Goal: Task Accomplishment & Management: Manage account settings

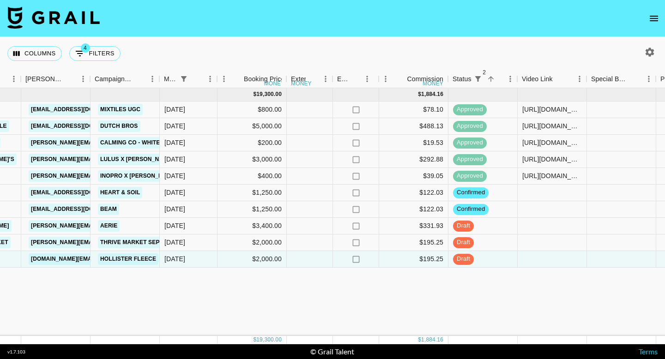
scroll to position [0, 355]
click at [539, 225] on div at bounding box center [551, 226] width 69 height 17
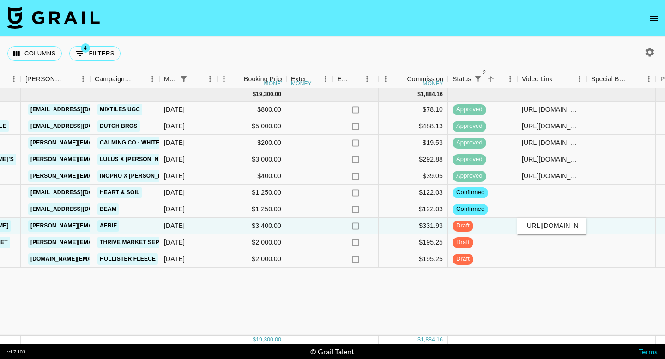
scroll to position [0, 78]
type input "[URL][DOMAIN_NAME]"
click at [520, 323] on div "[DATE] ( 10 ) $ 19,300.00 $ 1,884.16 rec6Ulo81LcdNqtfJ kenzieanderson15 [EMAIL_…" at bounding box center [376, 212] width 1463 height 248
click at [506, 316] on div "[DATE] ( 10 ) $ 19,300.00 $ 1,884.16 rec6Ulo81LcdNqtfJ kenzieanderson15 [EMAIL_…" at bounding box center [376, 212] width 1463 height 248
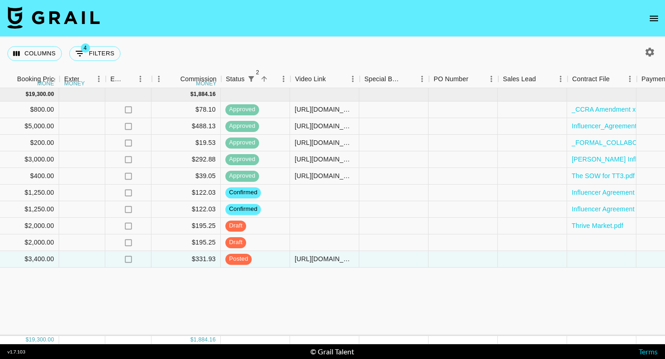
scroll to position [0, 582]
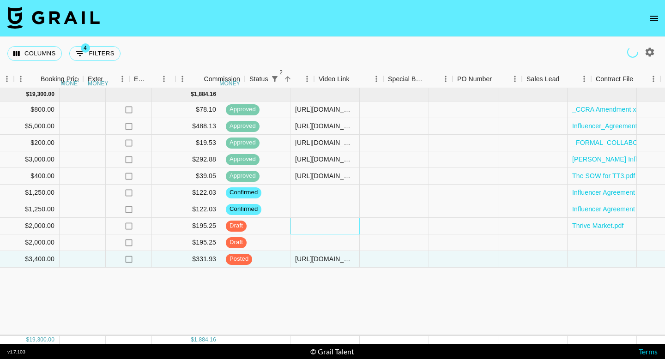
click at [318, 227] on div at bounding box center [324, 226] width 69 height 17
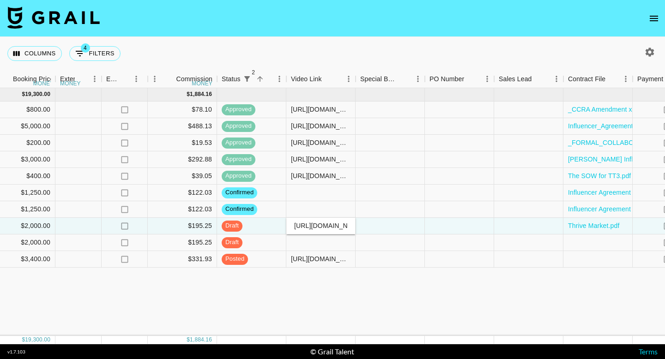
scroll to position [0, 155]
type input "[URL][DOMAIN_NAME]"
click at [340, 297] on div "[DATE] ( 10 ) $ 19,300.00 $ 1,884.16 rec6Ulo81LcdNqtfJ kenzieanderson15 [EMAIL_…" at bounding box center [145, 212] width 1463 height 248
click at [384, 290] on div "[DATE] ( 10 ) $ 19,300.00 $ 1,884.16 rec6Ulo81LcdNqtfJ kenzieanderson15 [EMAIL_…" at bounding box center [145, 212] width 1463 height 248
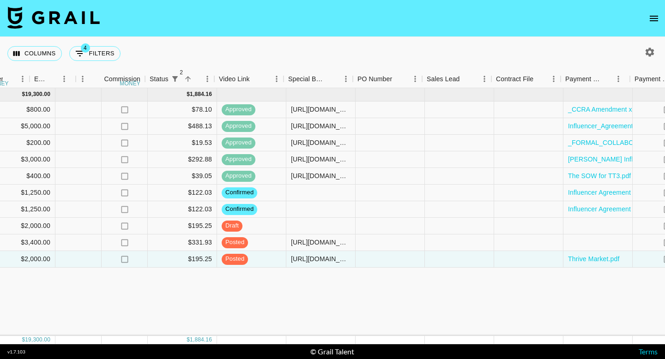
scroll to position [0, 799]
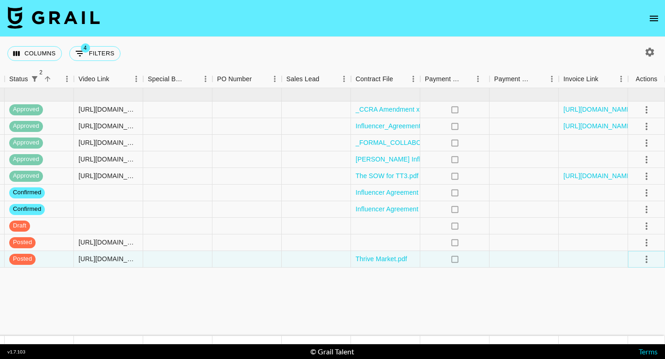
click at [645, 258] on icon "select merge strategy" at bounding box center [646, 259] width 11 height 11
click at [645, 352] on li "Approve" at bounding box center [635, 345] width 60 height 17
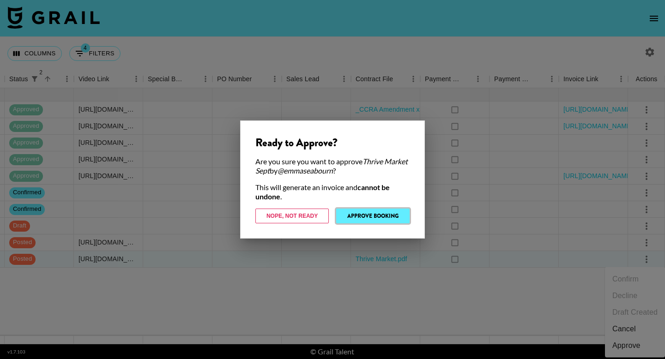
click at [356, 213] on button "Approve Booking" at bounding box center [372, 216] width 73 height 15
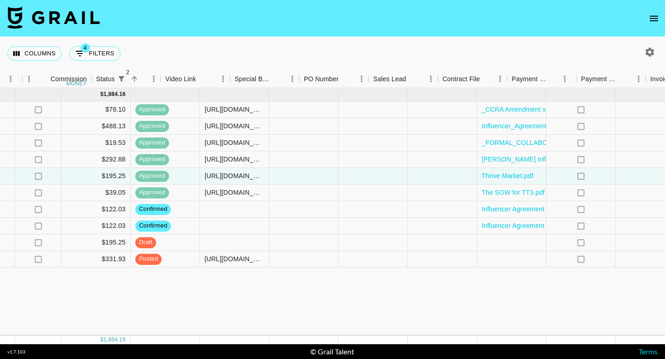
scroll to position [0, 714]
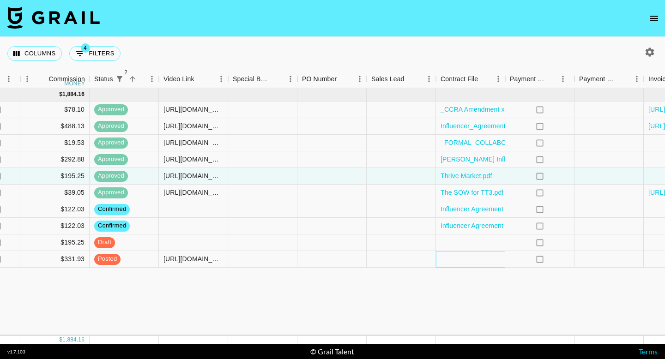
click at [456, 262] on div at bounding box center [470, 259] width 69 height 17
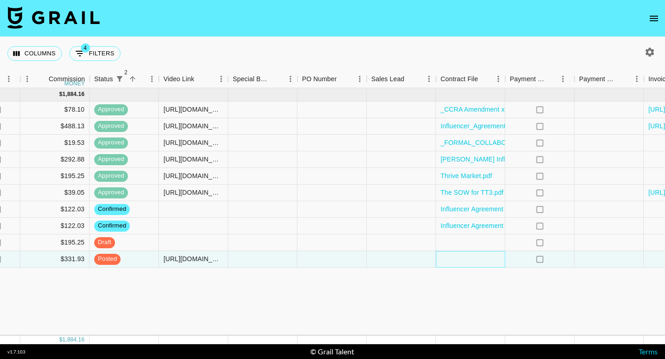
click at [456, 262] on div at bounding box center [470, 259] width 69 height 17
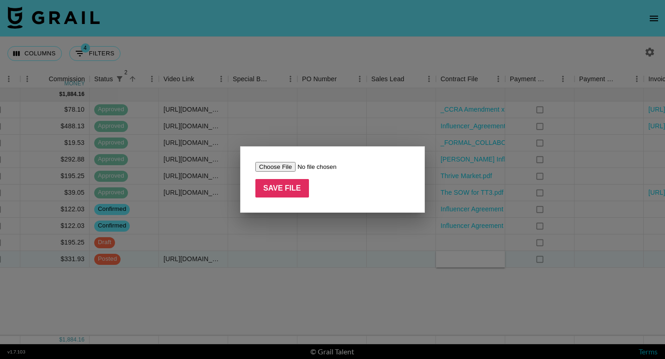
click at [265, 166] on input "file" at bounding box center [313, 167] width 117 height 10
type input "C:\fakepath\FORM_Confidentiality Agreement.docx (1) (1).pdf"
click at [289, 191] on input "Save File" at bounding box center [282, 188] width 54 height 18
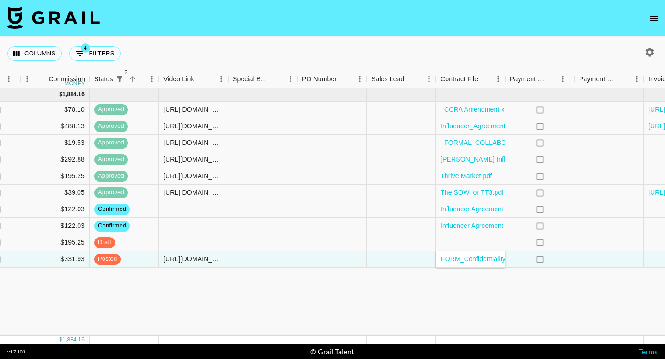
click at [387, 294] on div "[DATE] ( 10 ) $ 19,300.00 $ 1,884.16 rec6Ulo81LcdNqtfJ kenzieanderson15 [EMAIL_…" at bounding box center [17, 212] width 1463 height 248
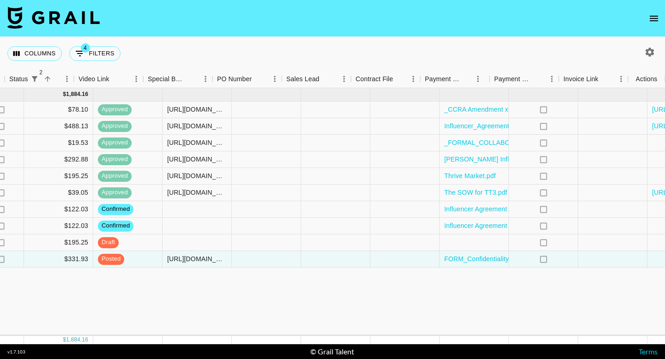
scroll to position [0, 799]
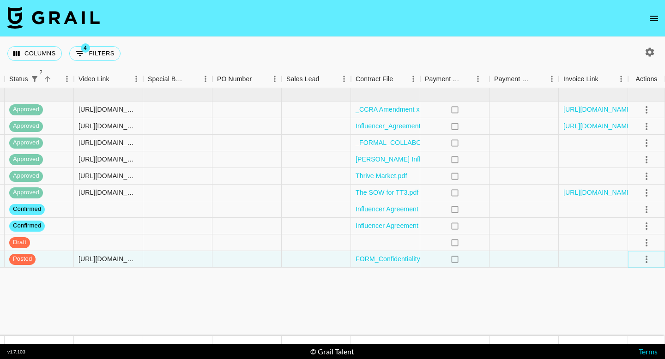
click at [647, 257] on icon "select merge strategy" at bounding box center [646, 259] width 11 height 11
click at [630, 343] on div "Approve" at bounding box center [626, 345] width 28 height 11
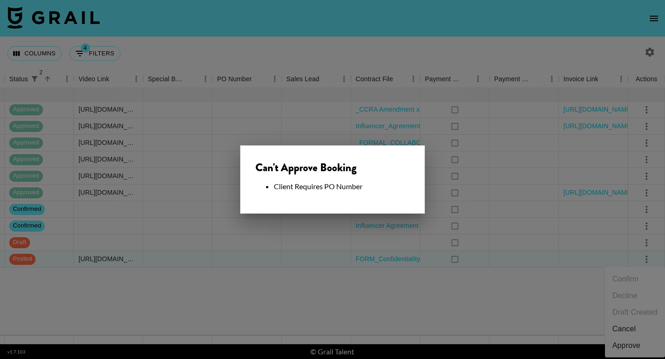
click at [325, 286] on div at bounding box center [332, 179] width 665 height 359
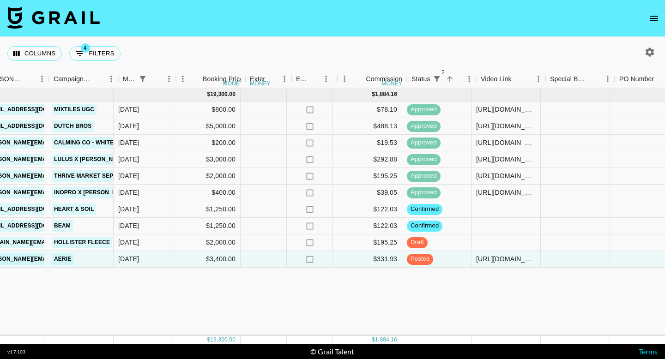
scroll to position [0, 402]
click at [391, 301] on div "[DATE] ( 10 ) $ 19,300.00 $ 1,884.16 rec6Ulo81LcdNqtfJ kenzieanderson15 [EMAIL_…" at bounding box center [329, 212] width 1463 height 248
click at [428, 296] on div "[DATE] ( 10 ) $ 19,300.00 $ 1,884.16 rec6Ulo81LcdNqtfJ kenzieanderson15 [EMAIL_…" at bounding box center [329, 212] width 1463 height 248
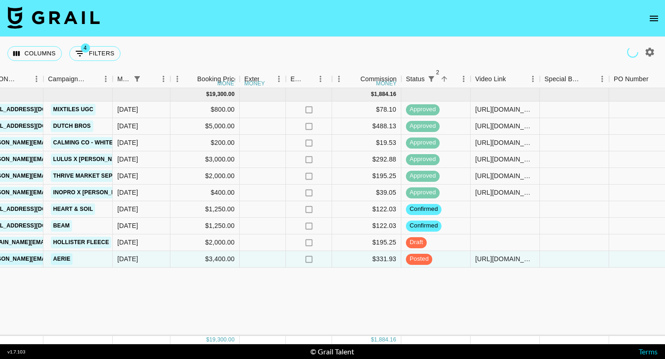
click at [286, 304] on div "[DATE] ( 10 ) $ 19,300.00 $ 1,884.16 rec6Ulo81LcdNqtfJ kenzieanderson15 [EMAIL_…" at bounding box center [329, 212] width 1463 height 248
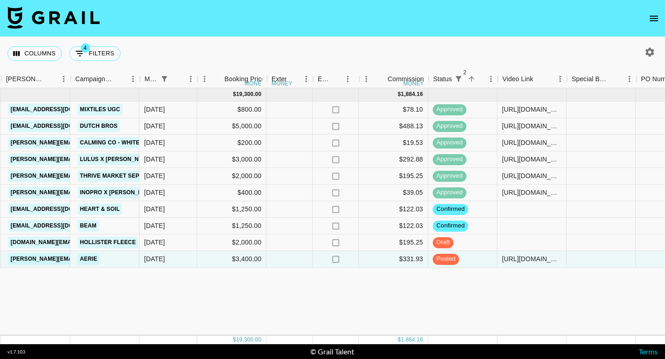
scroll to position [0, 375]
click at [329, 282] on div "[DATE] ( 10 ) $ 19,300.00 $ 1,884.16 rec6Ulo81LcdNqtfJ kenzieanderson15 [EMAIL_…" at bounding box center [356, 212] width 1463 height 248
click at [256, 314] on div "[DATE] ( 10 ) $ 19,300.00 $ 1,884.16 rec6Ulo81LcdNqtfJ kenzieanderson15 [EMAIL_…" at bounding box center [356, 212] width 1463 height 248
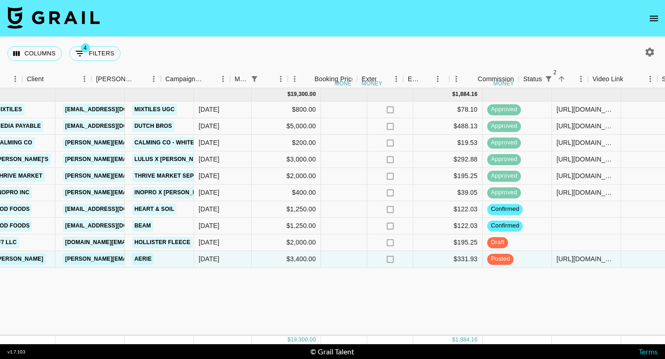
scroll to position [0, 253]
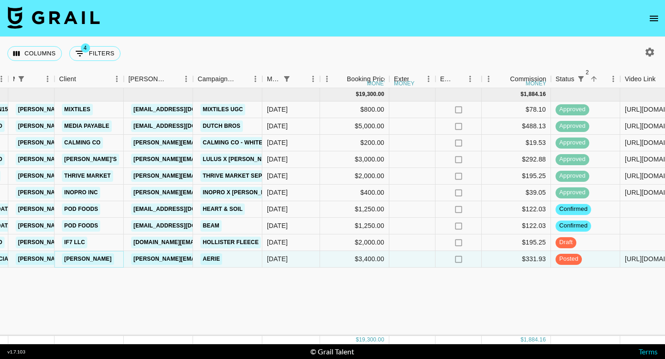
click at [72, 258] on link "[PERSON_NAME]" at bounding box center [88, 259] width 52 height 12
click at [325, 316] on div "[DATE] ( 10 ) $ 19,300.00 $ 1,884.16 rec6Ulo81LcdNqtfJ kenzieanderson15 [EMAIL_…" at bounding box center [478, 212] width 1463 height 248
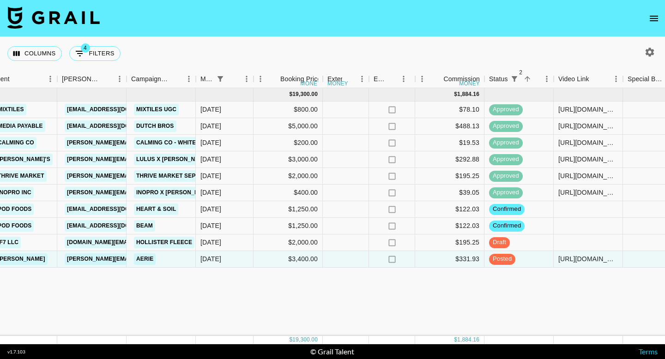
scroll to position [0, 317]
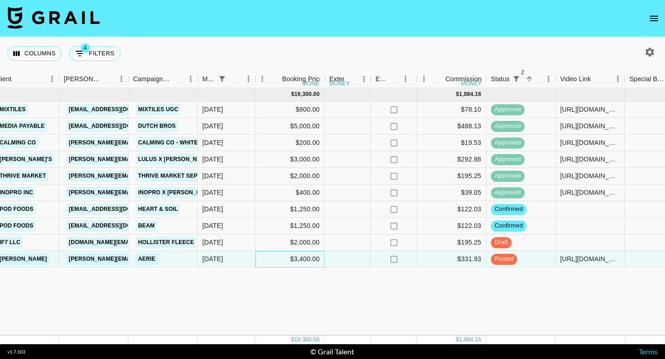
click at [278, 263] on div "$3,400.00" at bounding box center [289, 259] width 69 height 17
click at [307, 295] on div "[DATE] ( 10 ) $ 19,300.00 $ 1,884.16 rec6Ulo81LcdNqtfJ kenzieanderson15 [EMAIL_…" at bounding box center [414, 212] width 1463 height 248
click at [235, 263] on div "[DATE]" at bounding box center [227, 259] width 58 height 17
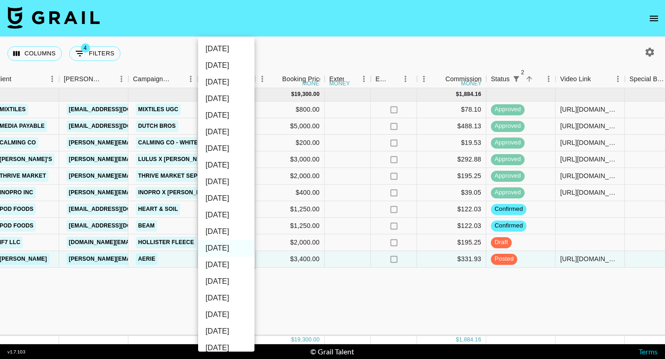
click at [229, 232] on li "[DATE]" at bounding box center [226, 231] width 56 height 17
type input "[DATE]"
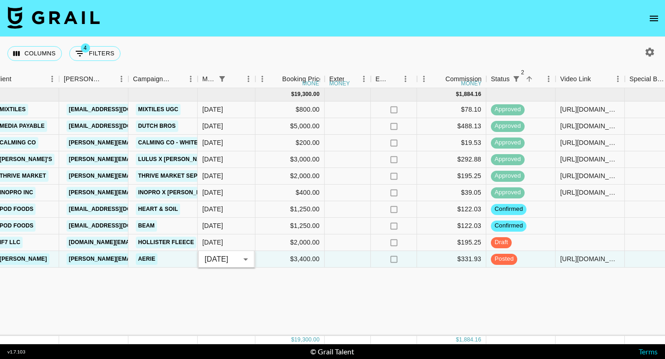
click at [304, 295] on div "[DATE] ( 10 ) $ 19,300.00 $ 1,884.16 rec6Ulo81LcdNqtfJ kenzieanderson15 [EMAIL_…" at bounding box center [414, 212] width 1463 height 248
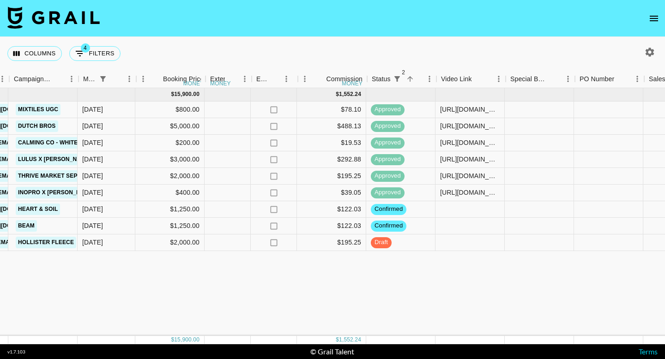
scroll to position [0, 436]
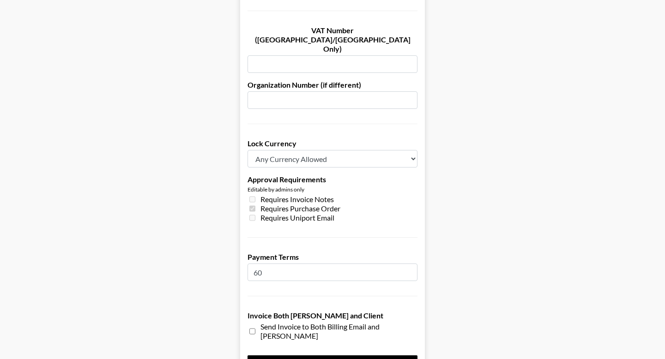
scroll to position [650, 0]
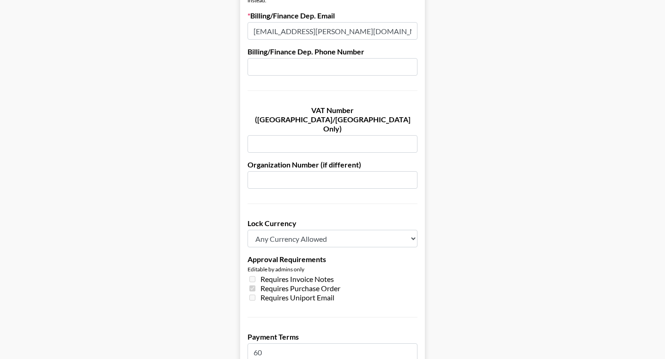
scroll to position [361, 0]
